Goal: Task Accomplishment & Management: Manage account settings

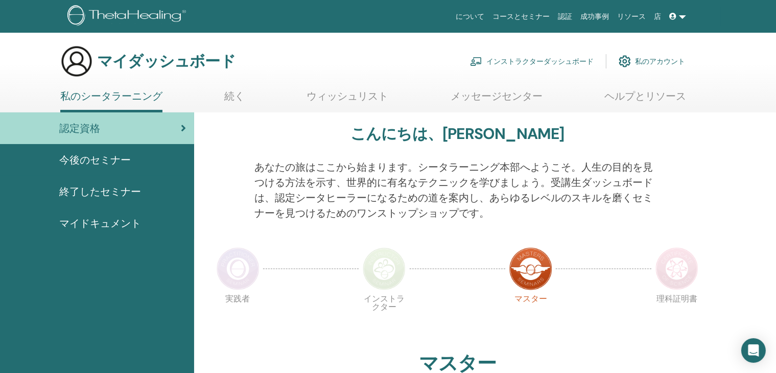
click at [535, 62] on font "インストラクターダッシュボード" at bounding box center [540, 61] width 107 height 9
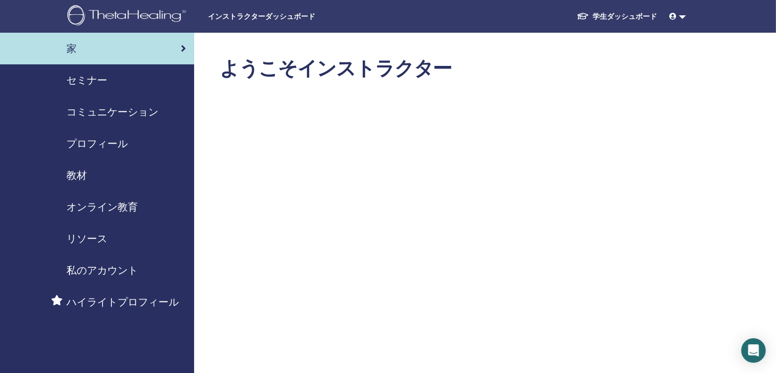
click at [81, 81] on font "セミナー" at bounding box center [86, 80] width 41 height 13
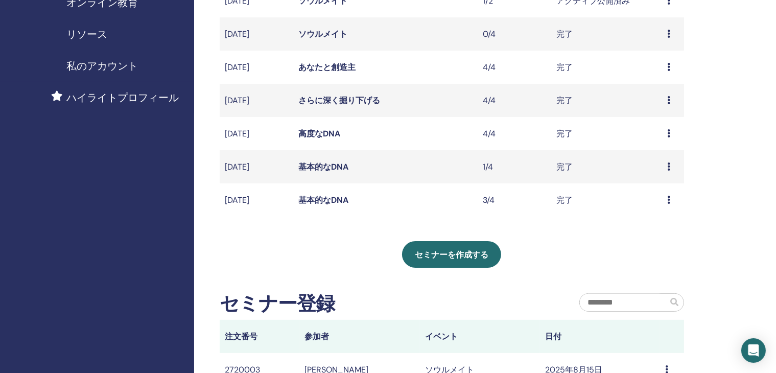
scroll to position [307, 0]
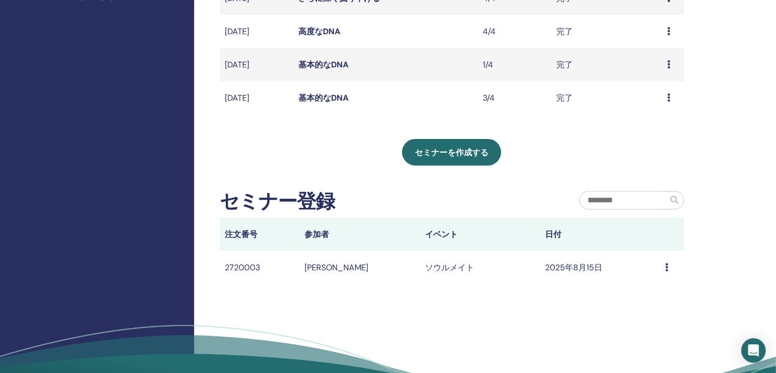
click at [666, 269] on icon at bounding box center [666, 267] width 3 height 8
click at [689, 267] on div "私のセミナー フィルターをカスタマイズして、今後 3 か月以内に開催されるセミナーを検索したり、3 か月以上前のセミナーをチェックしたりできます。 以前は 2…" at bounding box center [485, 76] width 582 height 701
click at [669, 269] on div "メッセージ" at bounding box center [672, 268] width 14 height 12
click at [726, 248] on div "私のセミナー フィルターをカスタマイズして、今後 3 か月以内に開催されるセミナーを検索したり、3 か月以上前のセミナーをチェックしたりできます。 以前は 2…" at bounding box center [485, 76] width 582 height 701
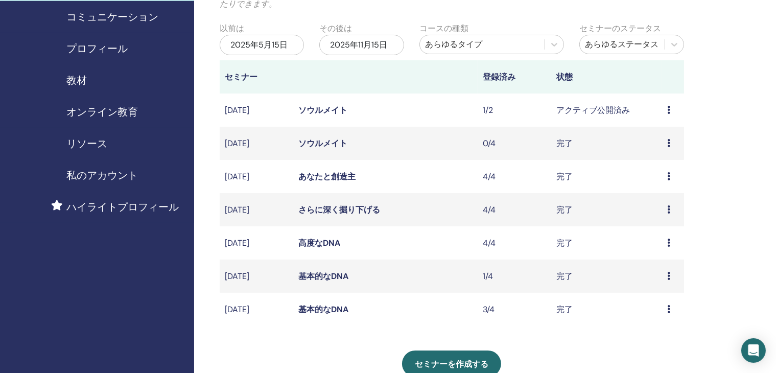
scroll to position [51, 0]
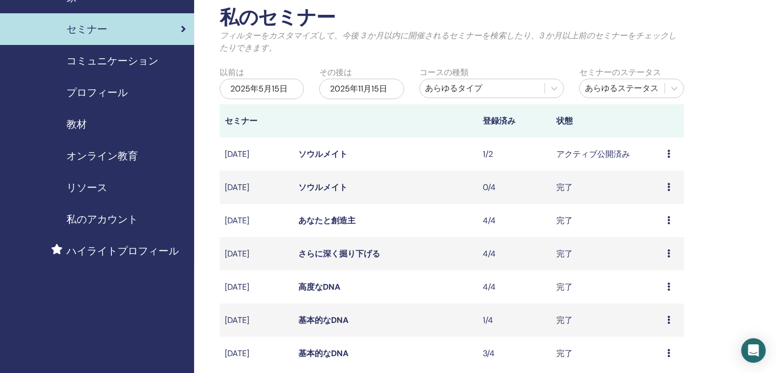
click at [670, 154] on icon at bounding box center [668, 154] width 3 height 8
click at [650, 196] on font "参加者" at bounding box center [655, 193] width 25 height 11
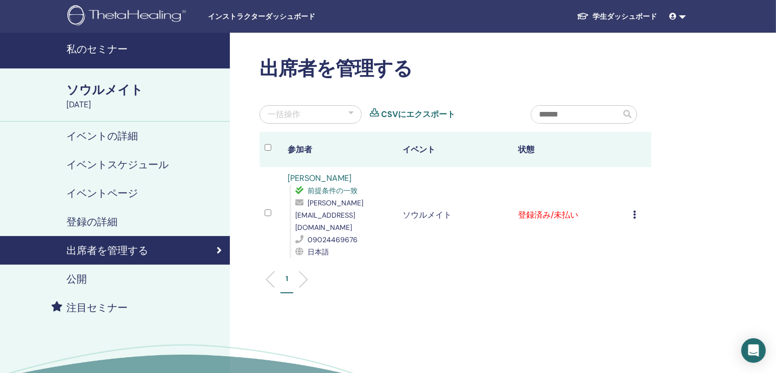
click at [636, 211] on icon at bounding box center [635, 215] width 3 height 8
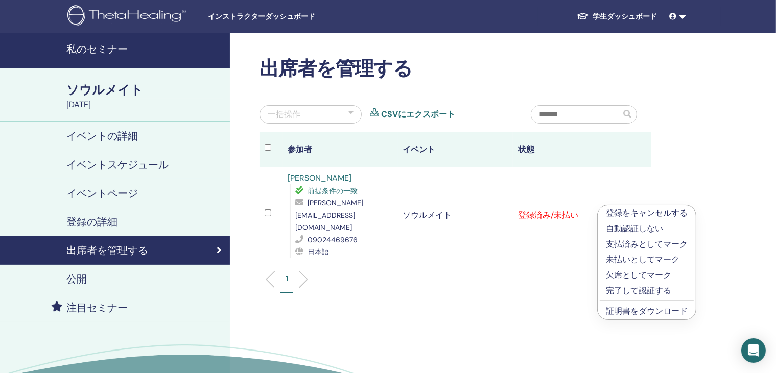
click at [749, 205] on div "私のセミナー ソウルメイト [DATE] イベントの詳細 イベントスケジュール イベントページ 登録の詳細 出席者を管理する 公開 注目セミナー 出席者を管理…" at bounding box center [388, 240] width 776 height 414
